Goal: Task Accomplishment & Management: Manage account settings

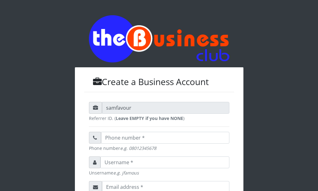
scroll to position [207, 0]
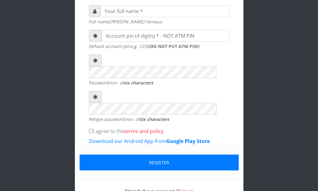
click at [190, 188] on link "Sign in" at bounding box center [186, 191] width 16 height 7
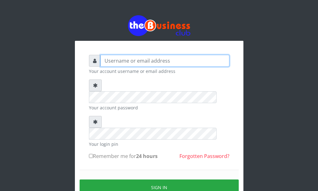
click at [155, 63] on input "text" at bounding box center [164, 61] width 129 height 12
type input "uchechukstelec"
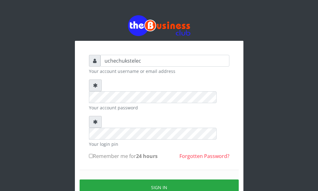
click at [92, 154] on input "Remember me for 24 hours" at bounding box center [91, 156] width 4 height 4
checkbox input "true"
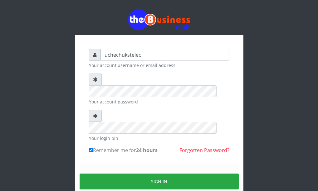
scroll to position [32, 0]
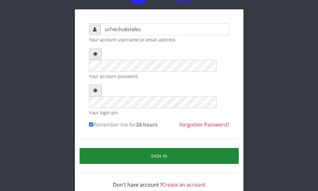
click at [168, 148] on button "Sign in" at bounding box center [159, 156] width 159 height 16
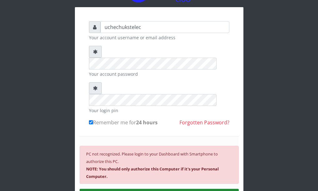
scroll to position [30, 0]
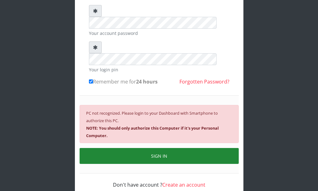
click at [171, 148] on button "SIGN IN" at bounding box center [159, 156] width 159 height 16
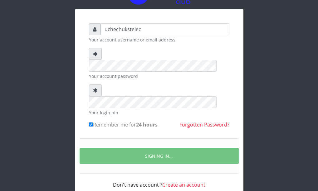
scroll to position [52, 0]
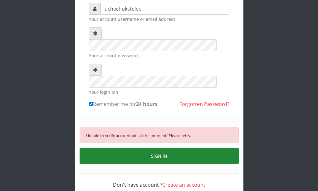
click at [117, 148] on button "SIGN IN" at bounding box center [159, 156] width 159 height 16
